Goal: Task Accomplishment & Management: Use online tool/utility

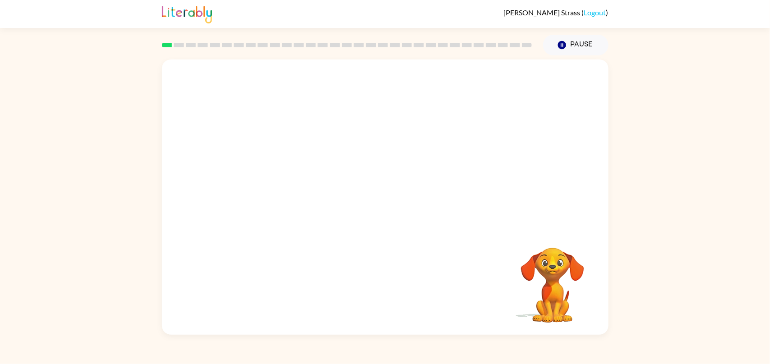
click at [557, 307] on video "Your browser must support playing .mp4 files to use Literably. Please try using…" at bounding box center [553, 279] width 90 height 90
click at [381, 184] on div at bounding box center [385, 198] width 447 height 276
click at [383, 188] on button "button" at bounding box center [385, 201] width 58 height 33
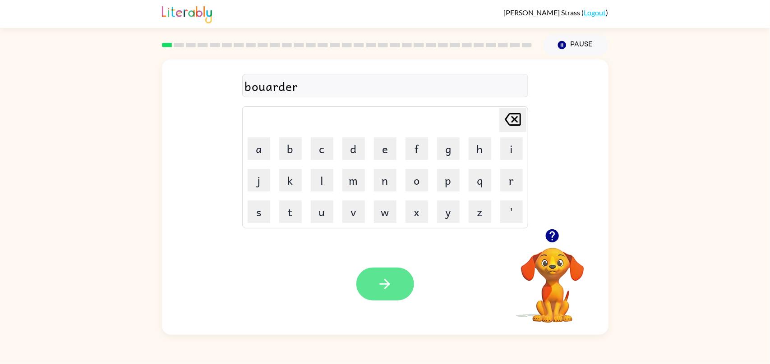
click at [396, 294] on button "button" at bounding box center [385, 284] width 58 height 33
click at [417, 289] on div "Your browser must support playing .mp4 files to use Literably. Please try using…" at bounding box center [385, 285] width 447 height 102
click at [409, 284] on button "button" at bounding box center [385, 284] width 58 height 33
click at [384, 276] on button "button" at bounding box center [385, 284] width 58 height 33
click at [397, 281] on button "button" at bounding box center [385, 284] width 58 height 33
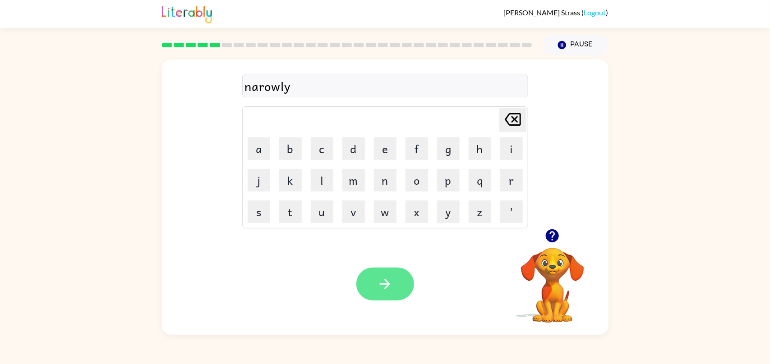
click at [383, 285] on icon "button" at bounding box center [385, 284] width 10 height 10
click at [371, 285] on button "button" at bounding box center [385, 284] width 58 height 33
click at [378, 288] on icon "button" at bounding box center [385, 285] width 16 height 16
click at [401, 270] on button "button" at bounding box center [385, 284] width 58 height 33
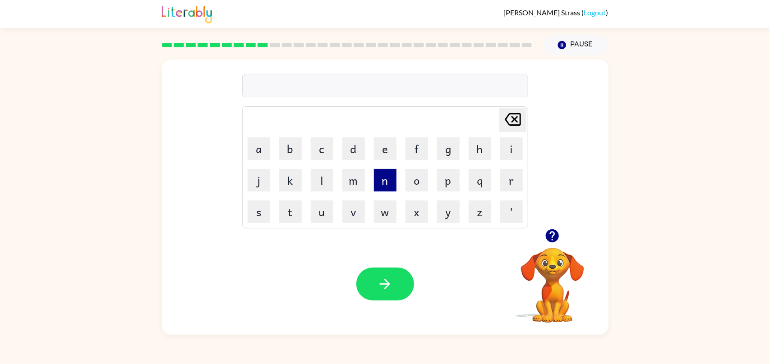
click at [391, 189] on button "n" at bounding box center [385, 180] width 23 height 23
click at [508, 146] on button "i" at bounding box center [511, 149] width 23 height 23
click at [350, 184] on button "m" at bounding box center [353, 180] width 23 height 23
click at [282, 146] on button "b" at bounding box center [290, 149] width 23 height 23
click at [261, 158] on button "a" at bounding box center [259, 149] width 23 height 23
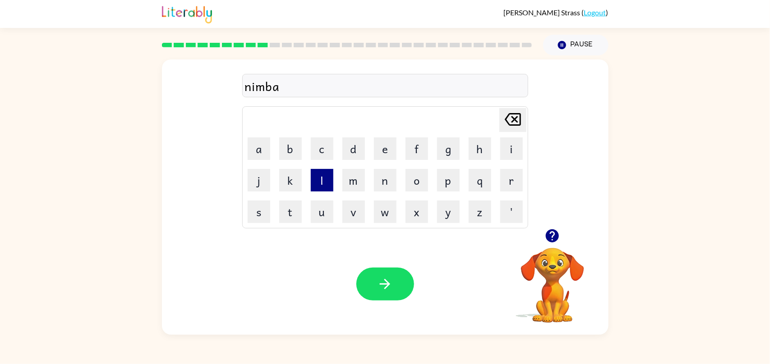
click at [315, 178] on button "l" at bounding box center [322, 180] width 23 height 23
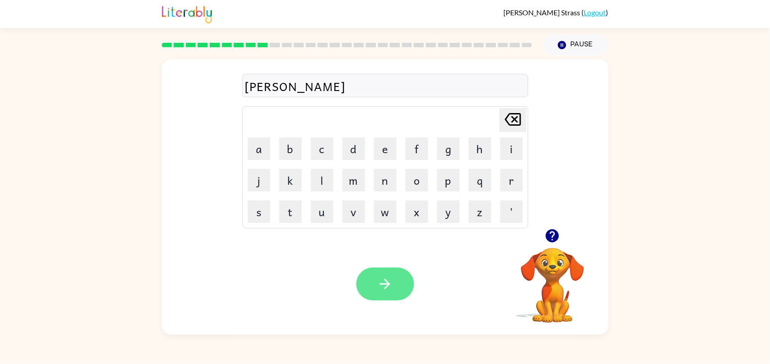
click at [367, 274] on button "button" at bounding box center [385, 284] width 58 height 33
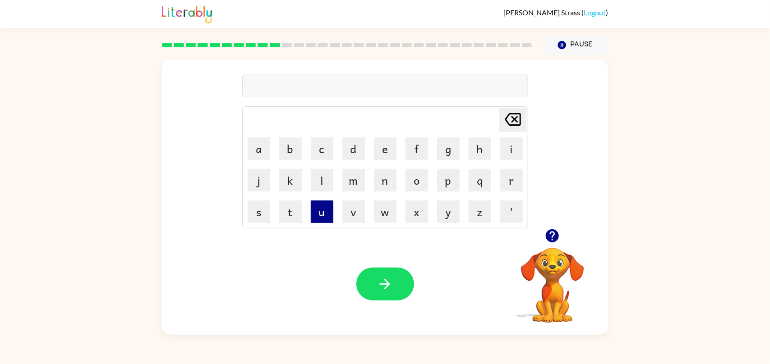
click at [330, 214] on button "u" at bounding box center [322, 212] width 23 height 23
click at [391, 185] on button "n" at bounding box center [385, 180] width 23 height 23
click at [421, 153] on button "f" at bounding box center [417, 149] width 23 height 23
click at [409, 186] on button "o" at bounding box center [417, 180] width 23 height 23
click at [330, 175] on button "l" at bounding box center [322, 180] width 23 height 23
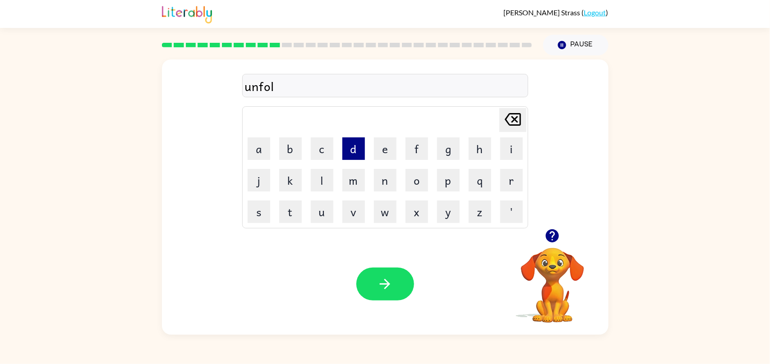
click at [352, 159] on button "d" at bounding box center [353, 149] width 23 height 23
click at [392, 273] on button "button" at bounding box center [385, 284] width 58 height 33
click at [403, 281] on button "button" at bounding box center [385, 284] width 58 height 33
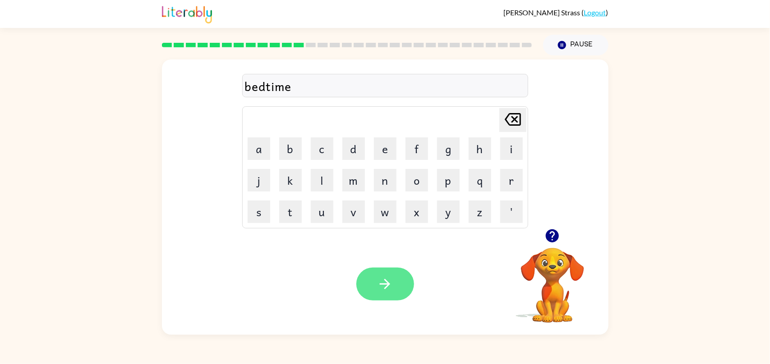
click at [400, 279] on button "button" at bounding box center [385, 284] width 58 height 33
click at [391, 278] on icon "button" at bounding box center [385, 285] width 16 height 16
click at [406, 288] on button "button" at bounding box center [385, 284] width 58 height 33
click at [316, 87] on div "team" at bounding box center [385, 86] width 281 height 19
click at [382, 277] on icon "button" at bounding box center [385, 285] width 16 height 16
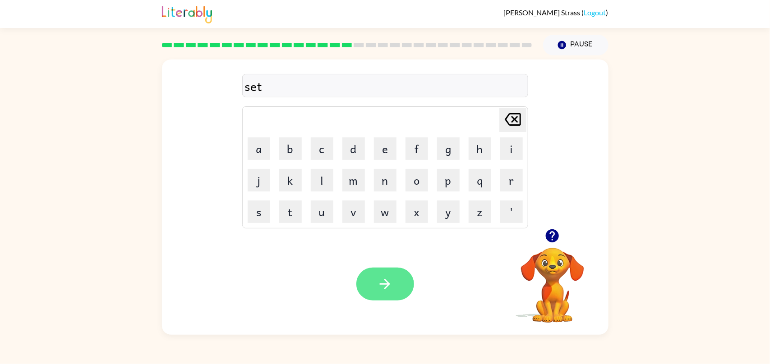
click at [381, 281] on icon "button" at bounding box center [385, 285] width 16 height 16
click at [383, 283] on icon "button" at bounding box center [385, 285] width 16 height 16
click at [353, 86] on div "plastace" at bounding box center [385, 86] width 281 height 19
click at [384, 269] on button "button" at bounding box center [385, 284] width 58 height 33
click at [385, 304] on div "Your browser must support playing .mp4 files to use Literably. Please try using…" at bounding box center [385, 285] width 447 height 102
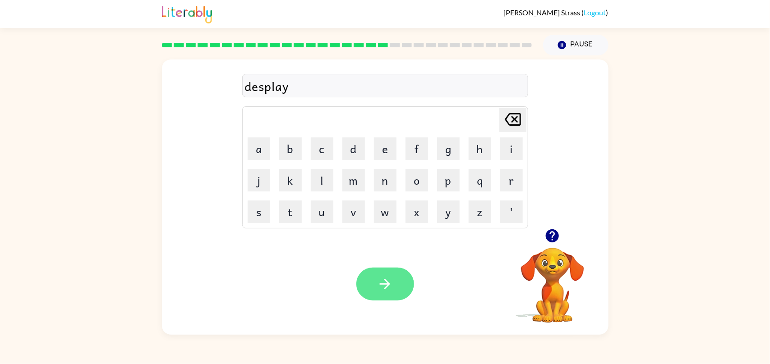
click at [383, 294] on button "button" at bounding box center [385, 284] width 58 height 33
click at [391, 294] on button "button" at bounding box center [385, 284] width 58 height 33
click at [409, 291] on button "button" at bounding box center [385, 284] width 58 height 33
click at [392, 280] on icon "button" at bounding box center [385, 285] width 16 height 16
click at [409, 276] on button "button" at bounding box center [385, 284] width 58 height 33
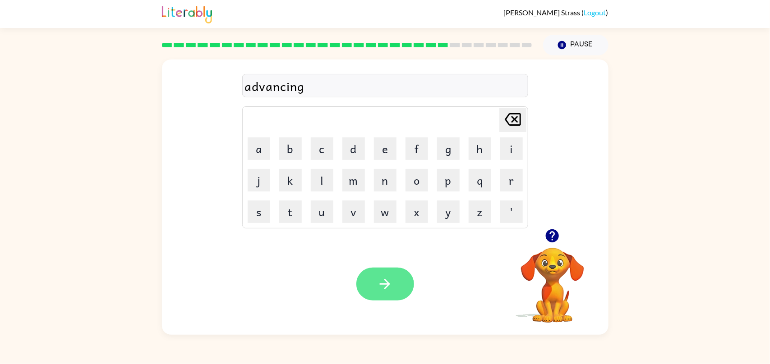
click at [378, 275] on button "button" at bounding box center [385, 284] width 58 height 33
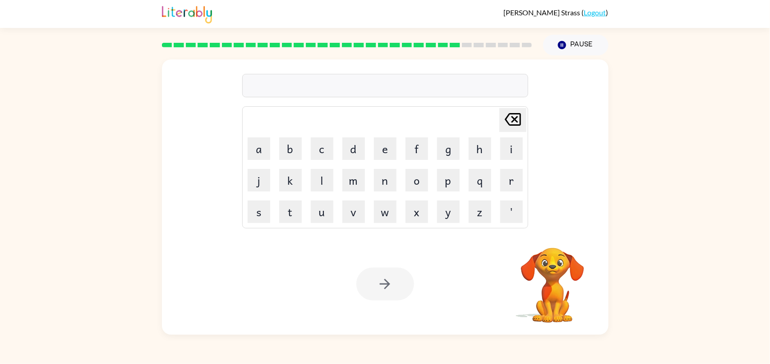
click at [460, 46] on rect at bounding box center [455, 45] width 10 height 5
click at [392, 274] on button "button" at bounding box center [385, 284] width 58 height 33
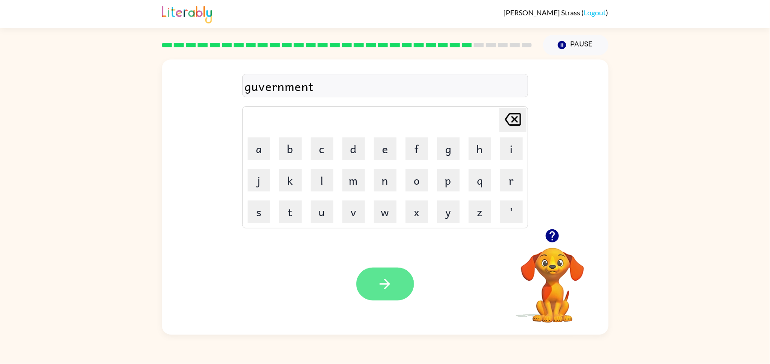
click at [391, 294] on button "button" at bounding box center [385, 284] width 58 height 33
click at [409, 278] on button "button" at bounding box center [385, 284] width 58 height 33
click at [554, 238] on icon "button" at bounding box center [552, 236] width 13 height 13
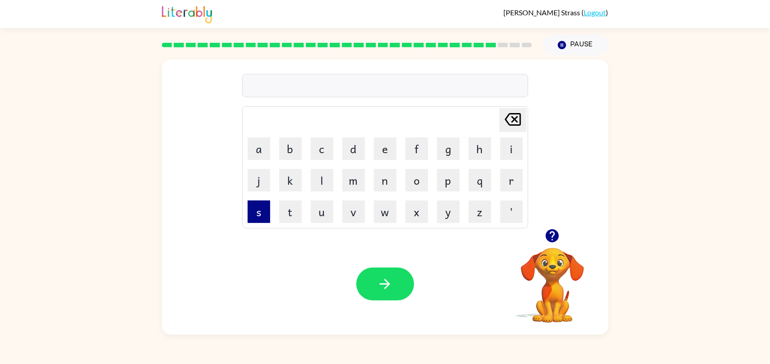
click at [263, 221] on button "s" at bounding box center [259, 212] width 23 height 23
click at [475, 157] on button "h" at bounding box center [480, 149] width 23 height 23
type button "h"
click at [388, 291] on icon "button" at bounding box center [385, 285] width 16 height 16
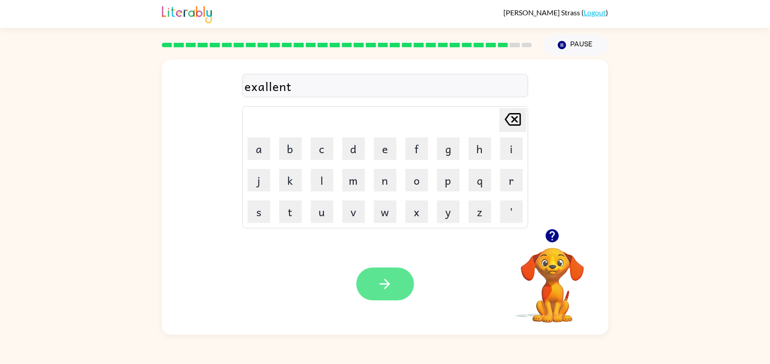
click at [375, 276] on button "button" at bounding box center [385, 284] width 58 height 33
click at [379, 286] on icon "button" at bounding box center [385, 285] width 16 height 16
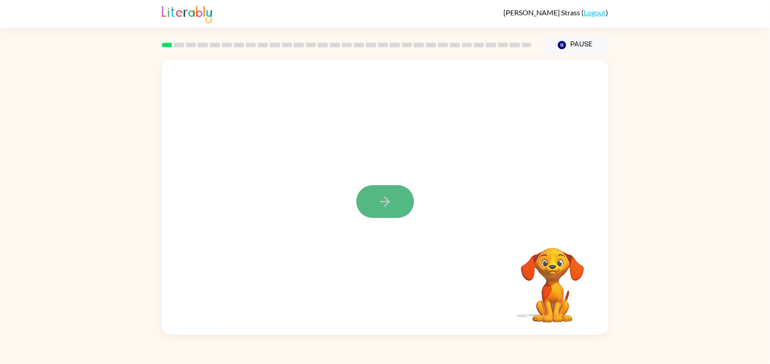
click at [392, 202] on icon "button" at bounding box center [385, 202] width 16 height 16
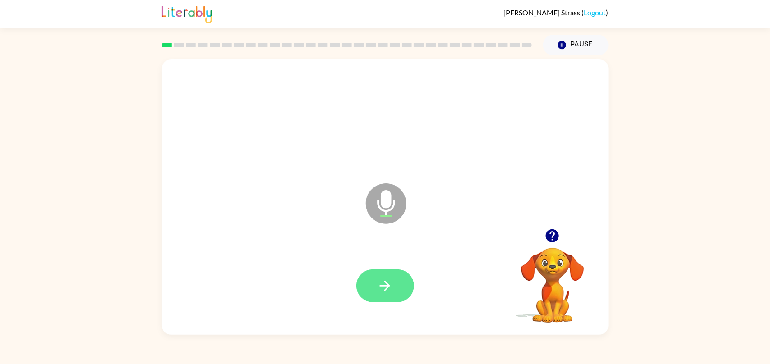
click at [401, 291] on button "button" at bounding box center [385, 286] width 58 height 33
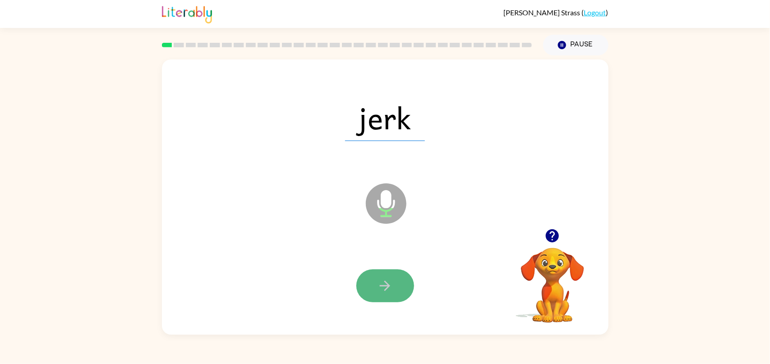
click at [388, 292] on icon "button" at bounding box center [385, 286] width 16 height 16
click at [388, 293] on icon "button" at bounding box center [385, 286] width 16 height 16
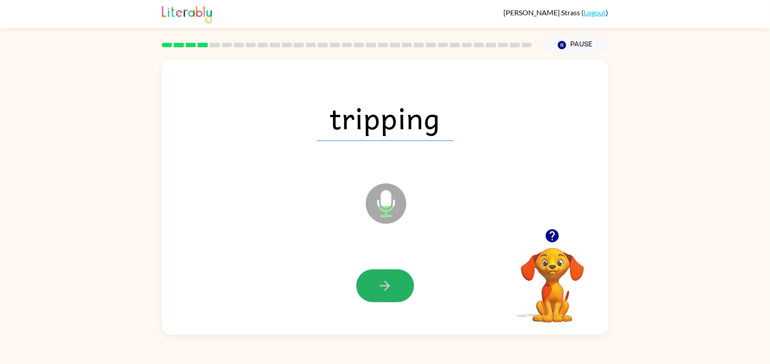
click at [388, 293] on icon "button" at bounding box center [385, 286] width 16 height 16
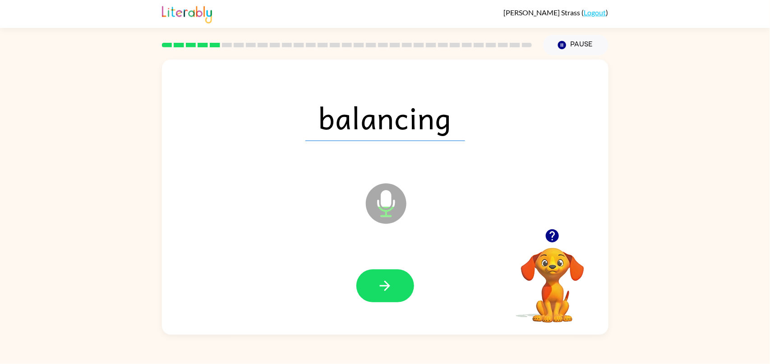
click at [388, 293] on icon "button" at bounding box center [385, 286] width 16 height 16
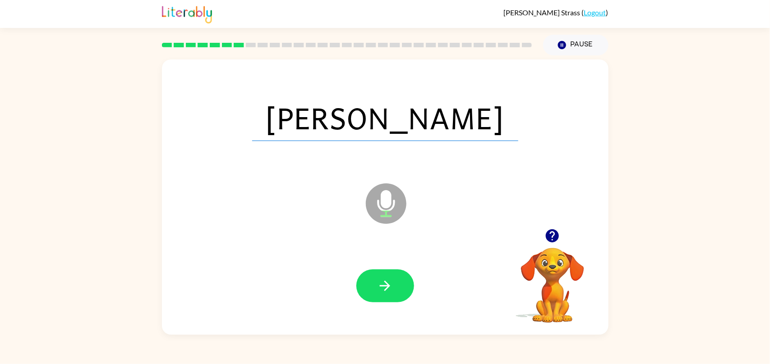
click at [388, 293] on icon "button" at bounding box center [385, 286] width 16 height 16
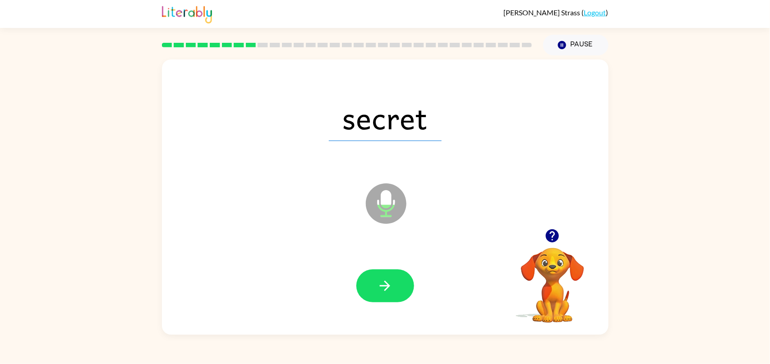
click at [388, 293] on icon "button" at bounding box center [385, 286] width 16 height 16
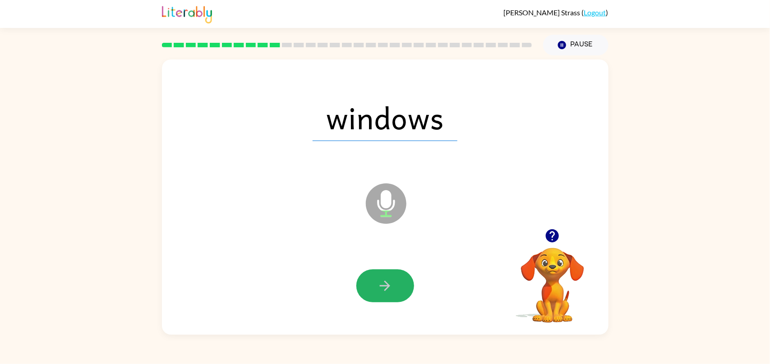
click at [388, 293] on icon "button" at bounding box center [385, 286] width 16 height 16
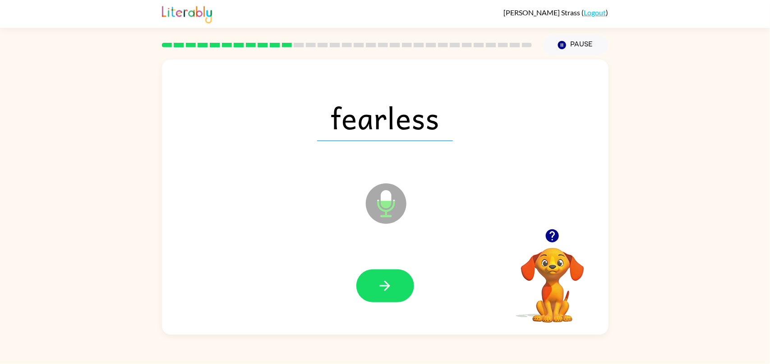
click at [388, 293] on icon "button" at bounding box center [385, 286] width 16 height 16
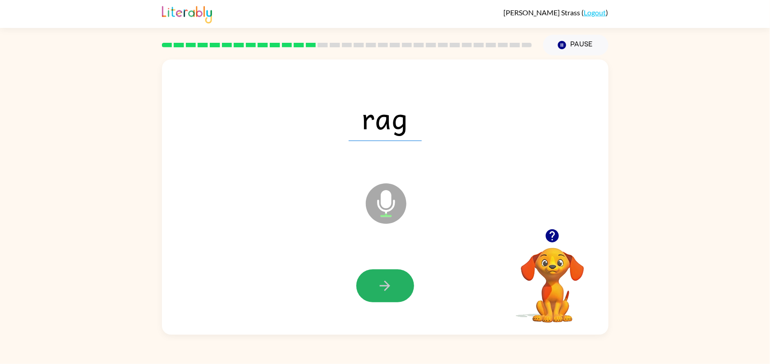
click at [388, 293] on icon "button" at bounding box center [385, 286] width 16 height 16
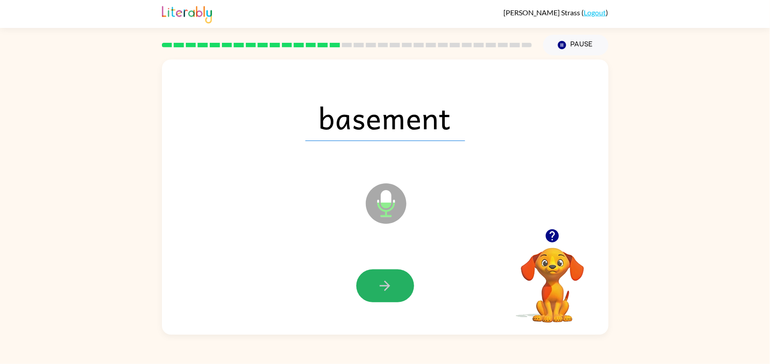
click at [388, 293] on icon "button" at bounding box center [385, 286] width 16 height 16
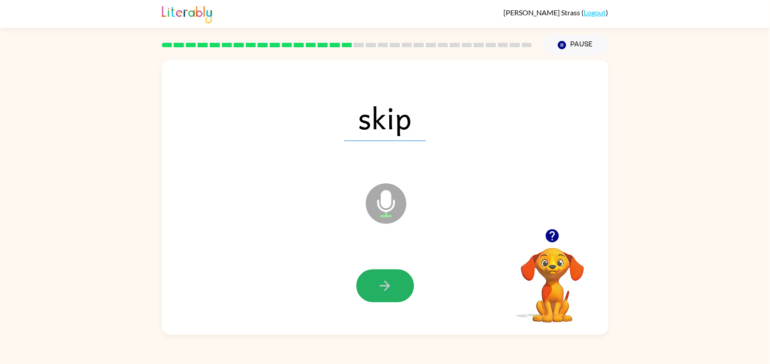
click at [388, 293] on icon "button" at bounding box center [385, 286] width 16 height 16
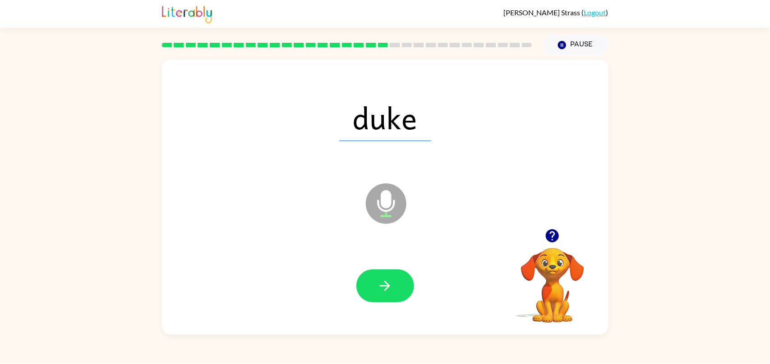
click at [388, 293] on icon "button" at bounding box center [385, 286] width 16 height 16
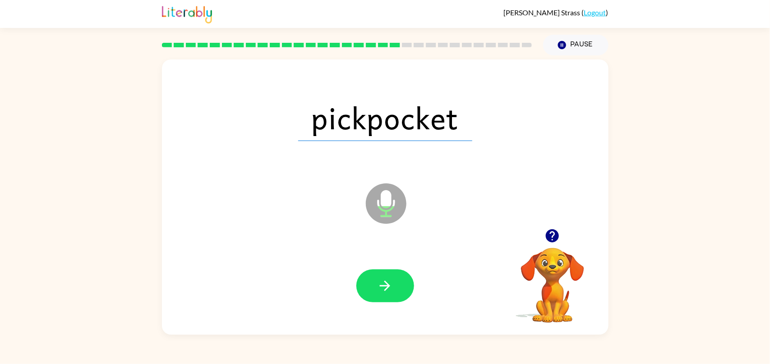
click at [388, 293] on icon "button" at bounding box center [385, 286] width 16 height 16
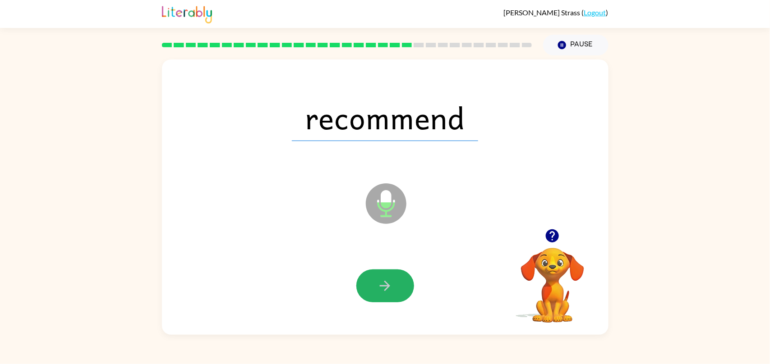
click at [388, 293] on icon "button" at bounding box center [385, 286] width 16 height 16
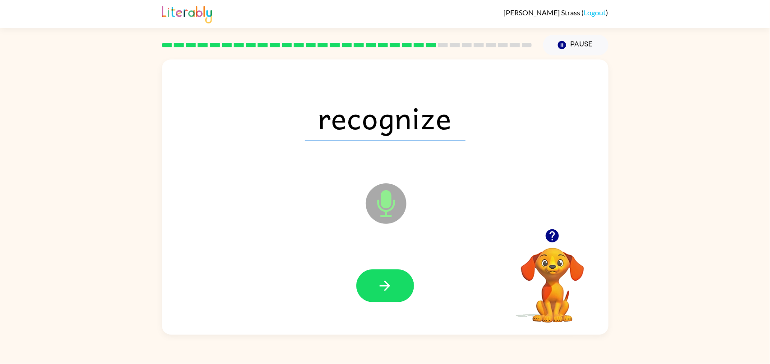
click at [388, 293] on icon "button" at bounding box center [385, 286] width 16 height 16
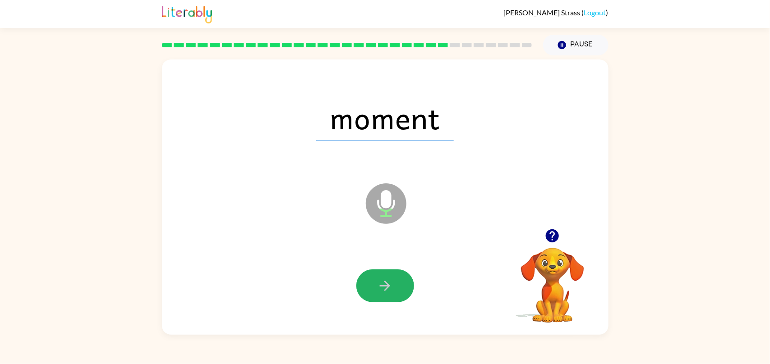
click at [388, 293] on icon "button" at bounding box center [385, 286] width 16 height 16
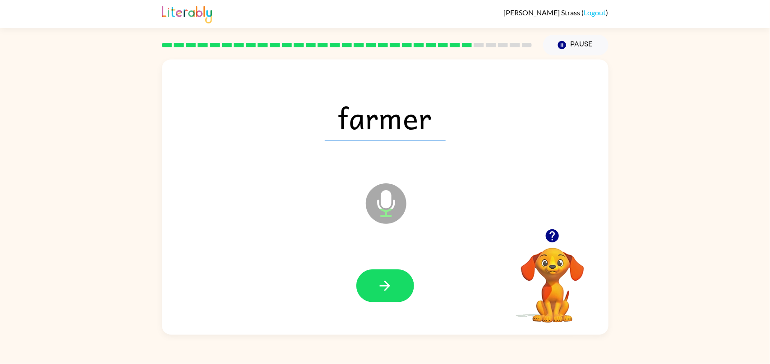
click at [388, 293] on icon "button" at bounding box center [385, 286] width 16 height 16
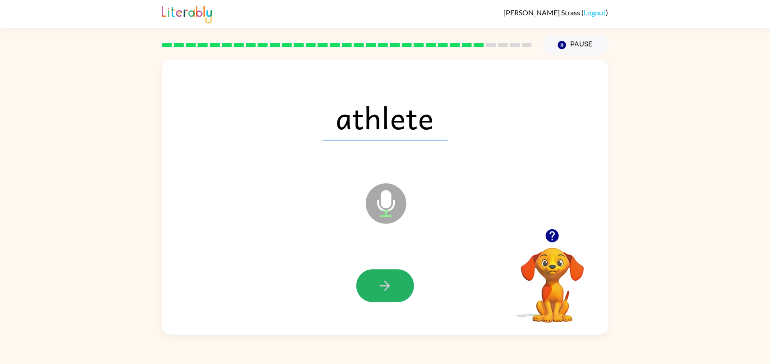
click at [388, 293] on icon "button" at bounding box center [385, 286] width 16 height 16
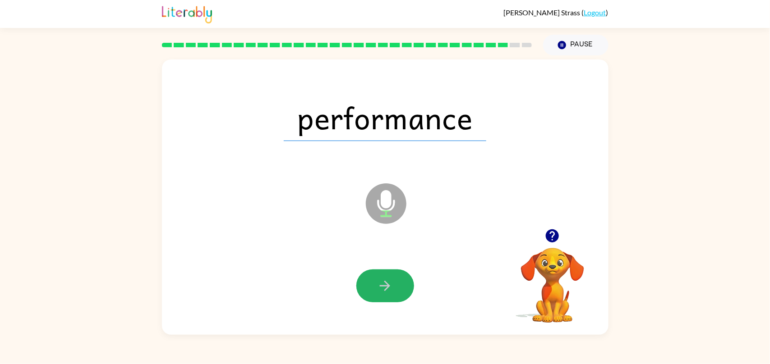
click at [388, 293] on icon "button" at bounding box center [385, 286] width 16 height 16
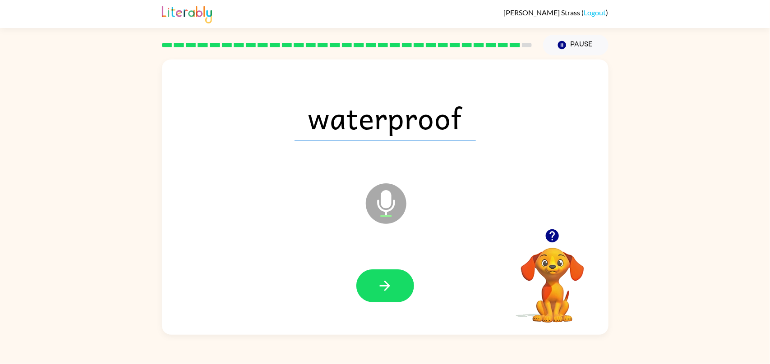
click at [388, 293] on icon "button" at bounding box center [385, 286] width 16 height 16
